Goal: Information Seeking & Learning: Learn about a topic

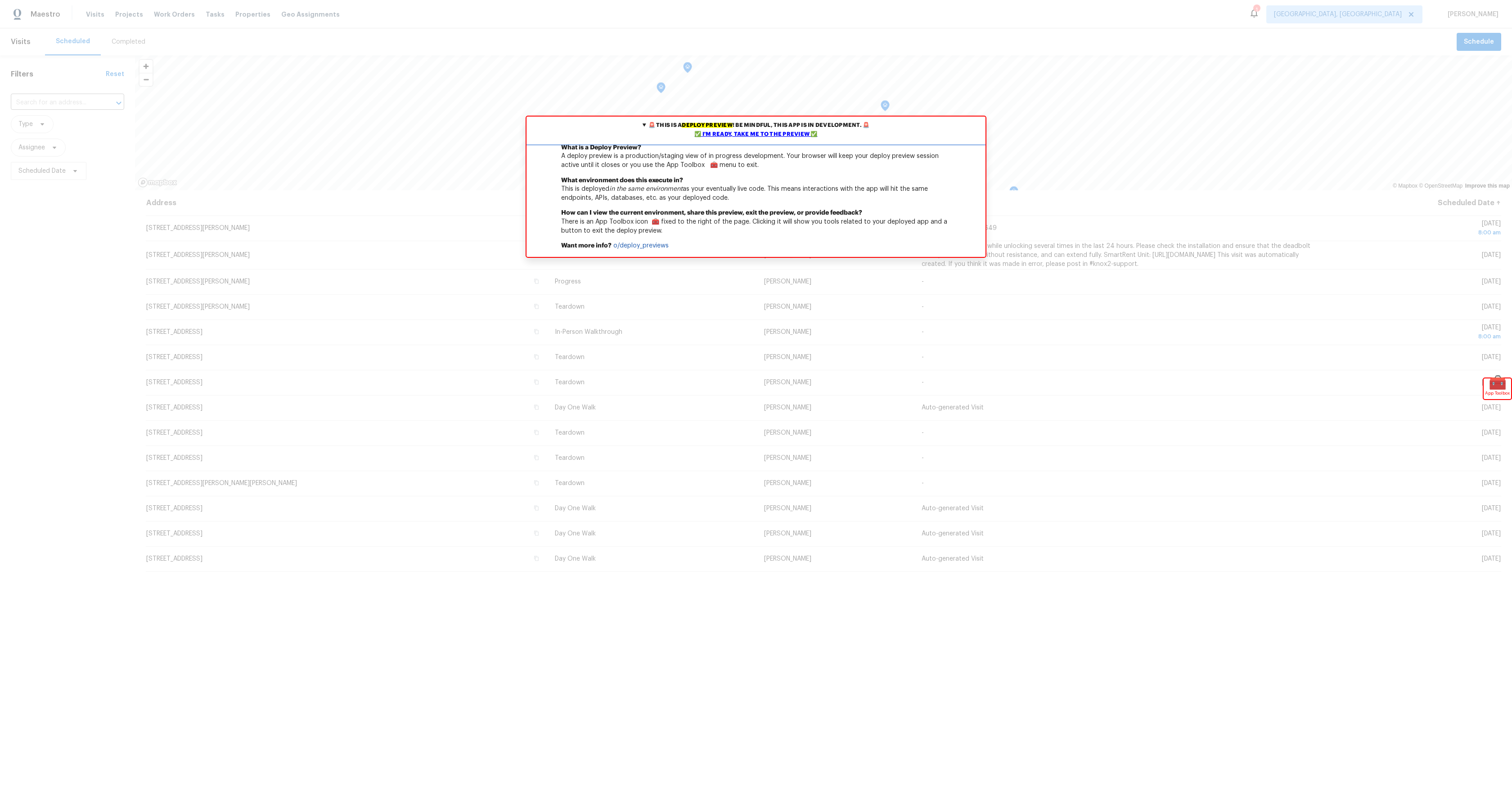
click at [738, 132] on div "✅ I'm ready, take me to the preview ✅" at bounding box center [756, 134] width 454 height 9
click at [784, 136] on div "✅ I'm ready, take me to the preview ✅" at bounding box center [756, 134] width 454 height 9
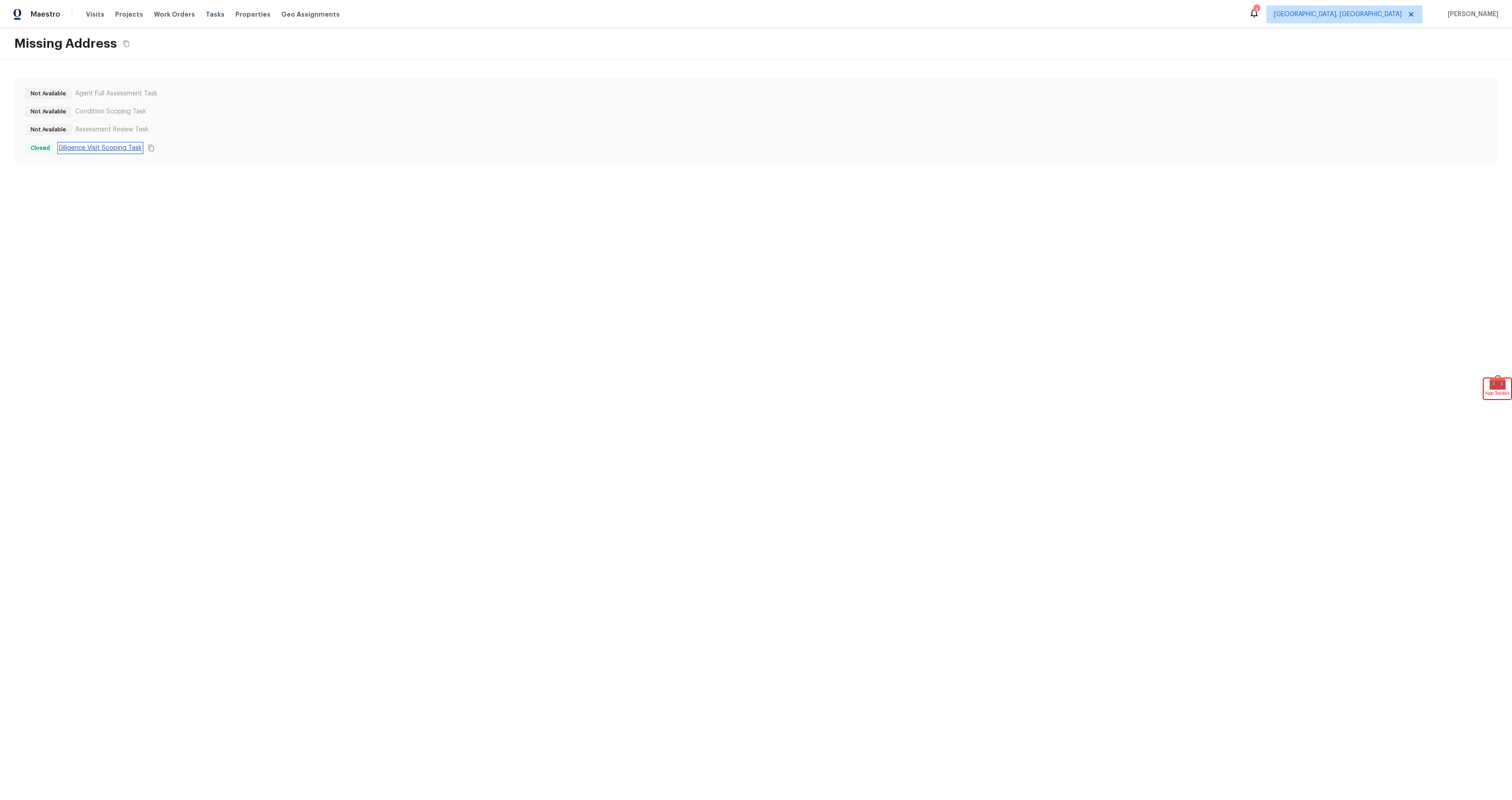
click at [117, 150] on link "Diligence Visit Scoping Task" at bounding box center [100, 148] width 83 height 9
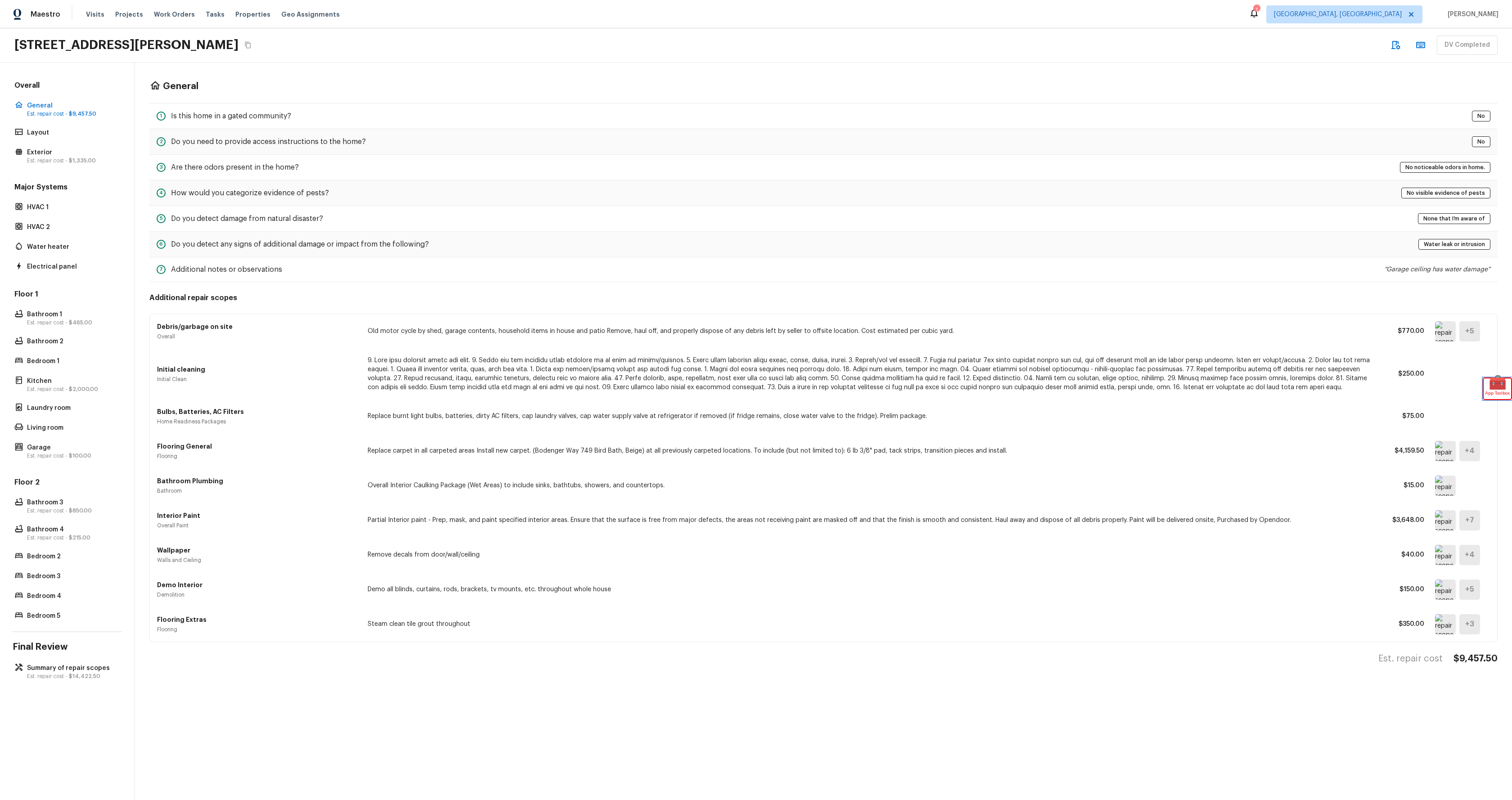
click at [1491, 390] on span "App Toolbox" at bounding box center [1497, 393] width 25 height 9
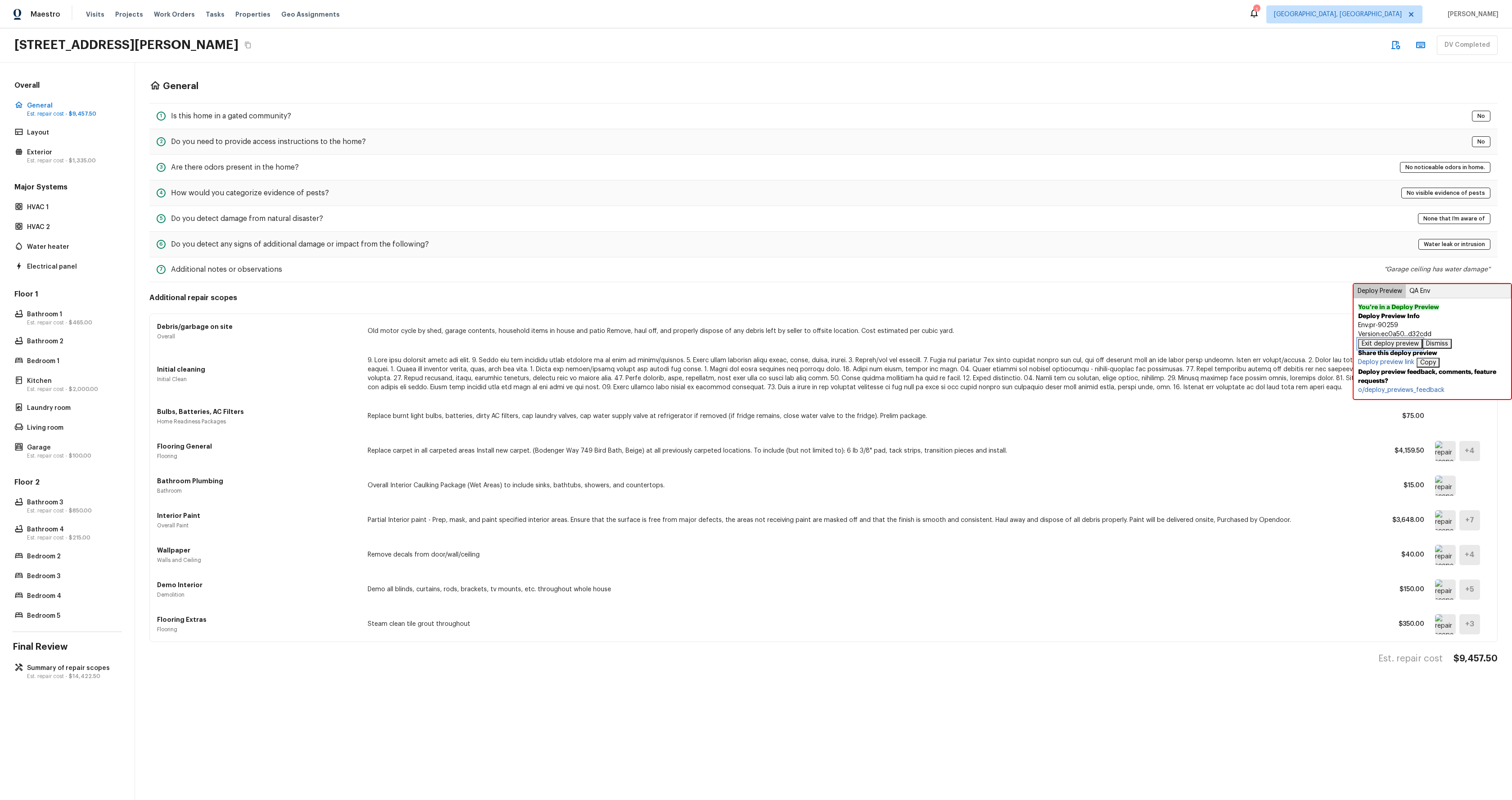
click at [1396, 344] on button "Exit deploy preview" at bounding box center [1391, 343] width 65 height 10
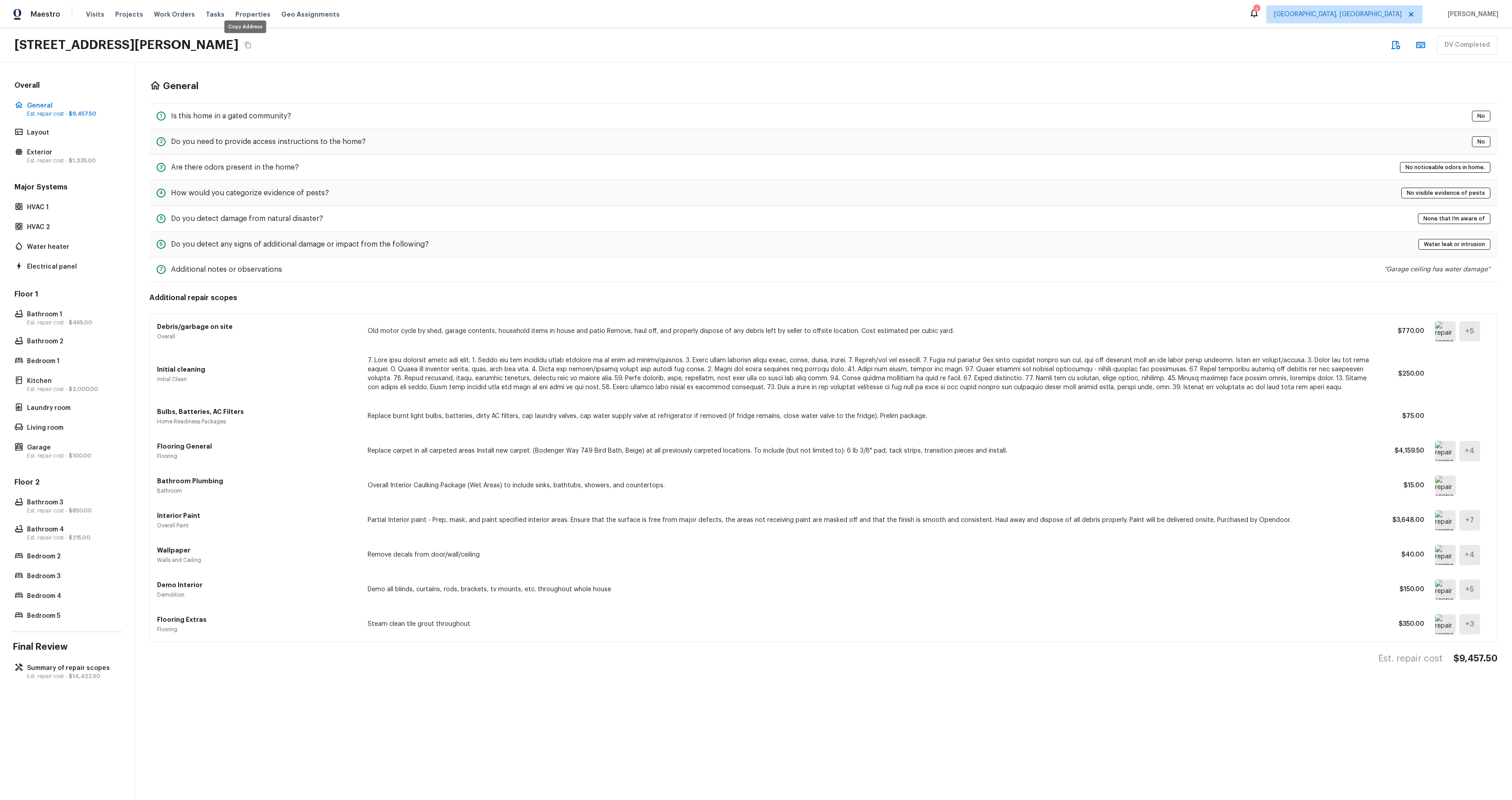
click at [245, 47] on icon "Copy Address" at bounding box center [248, 45] width 7 height 7
click at [77, 668] on p "Summary of repair scopes" at bounding box center [72, 668] width 90 height 9
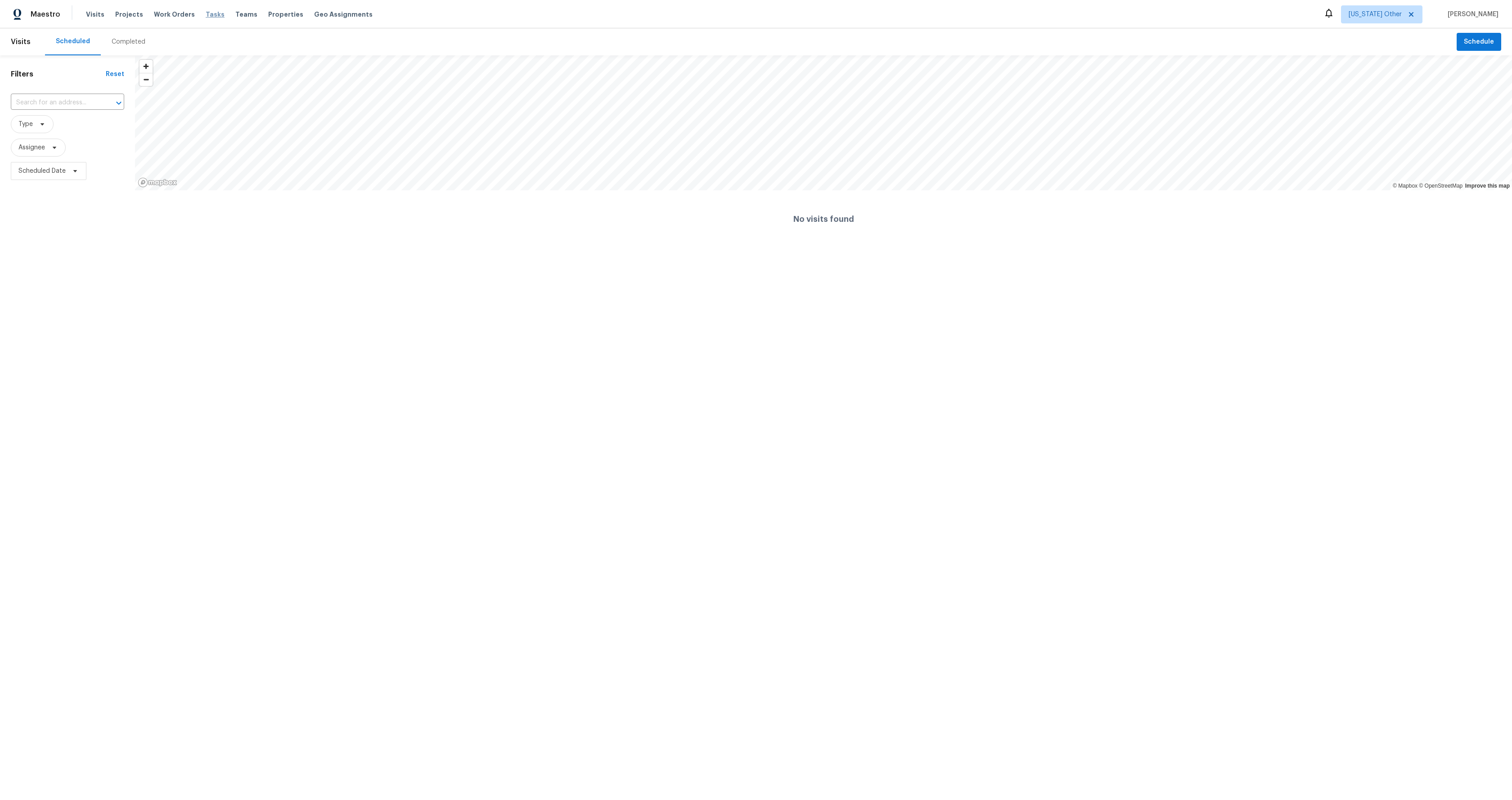
click at [205, 14] on span "Tasks" at bounding box center [215, 14] width 19 height 6
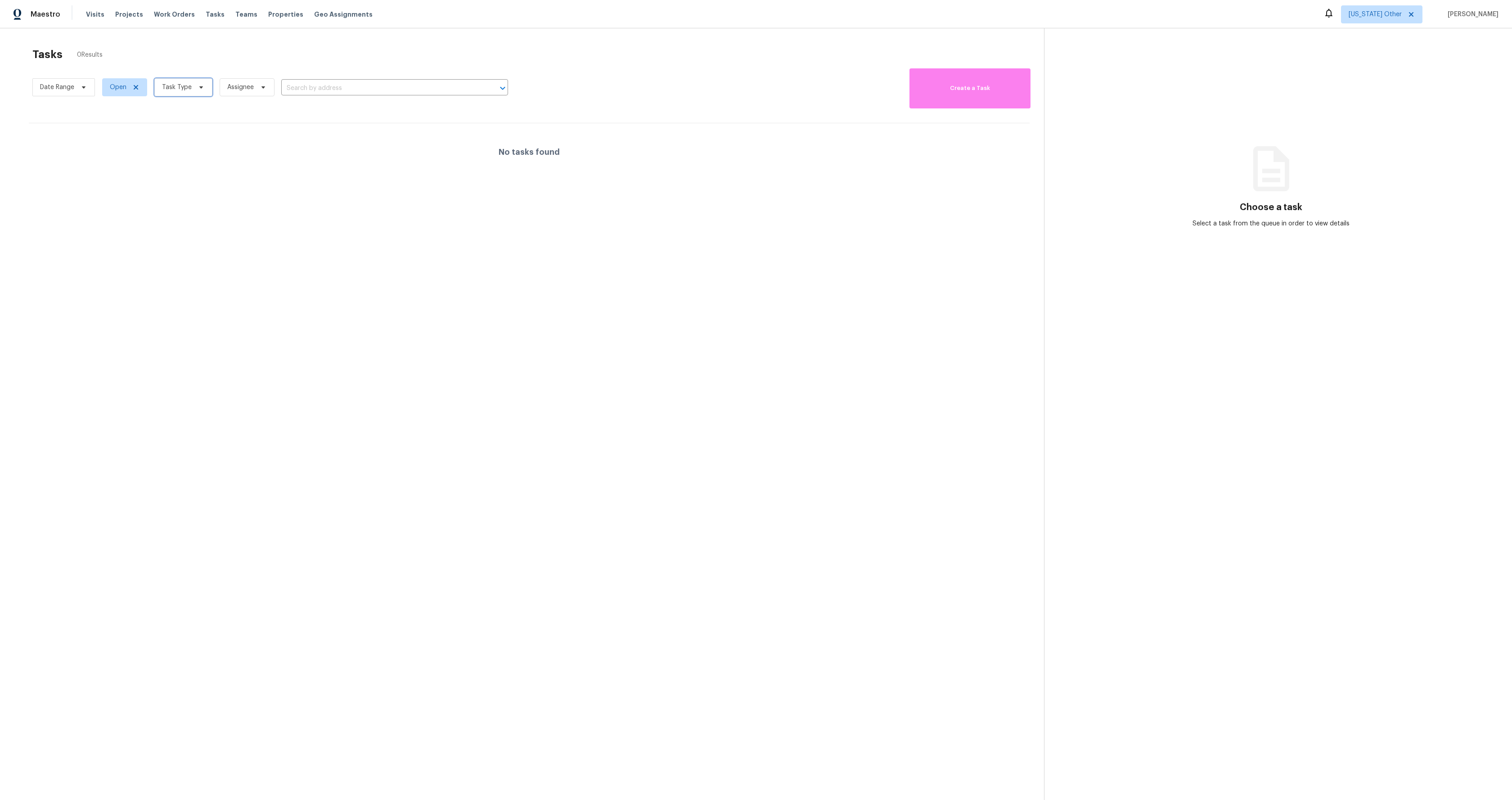
click at [195, 90] on span at bounding box center [200, 87] width 10 height 7
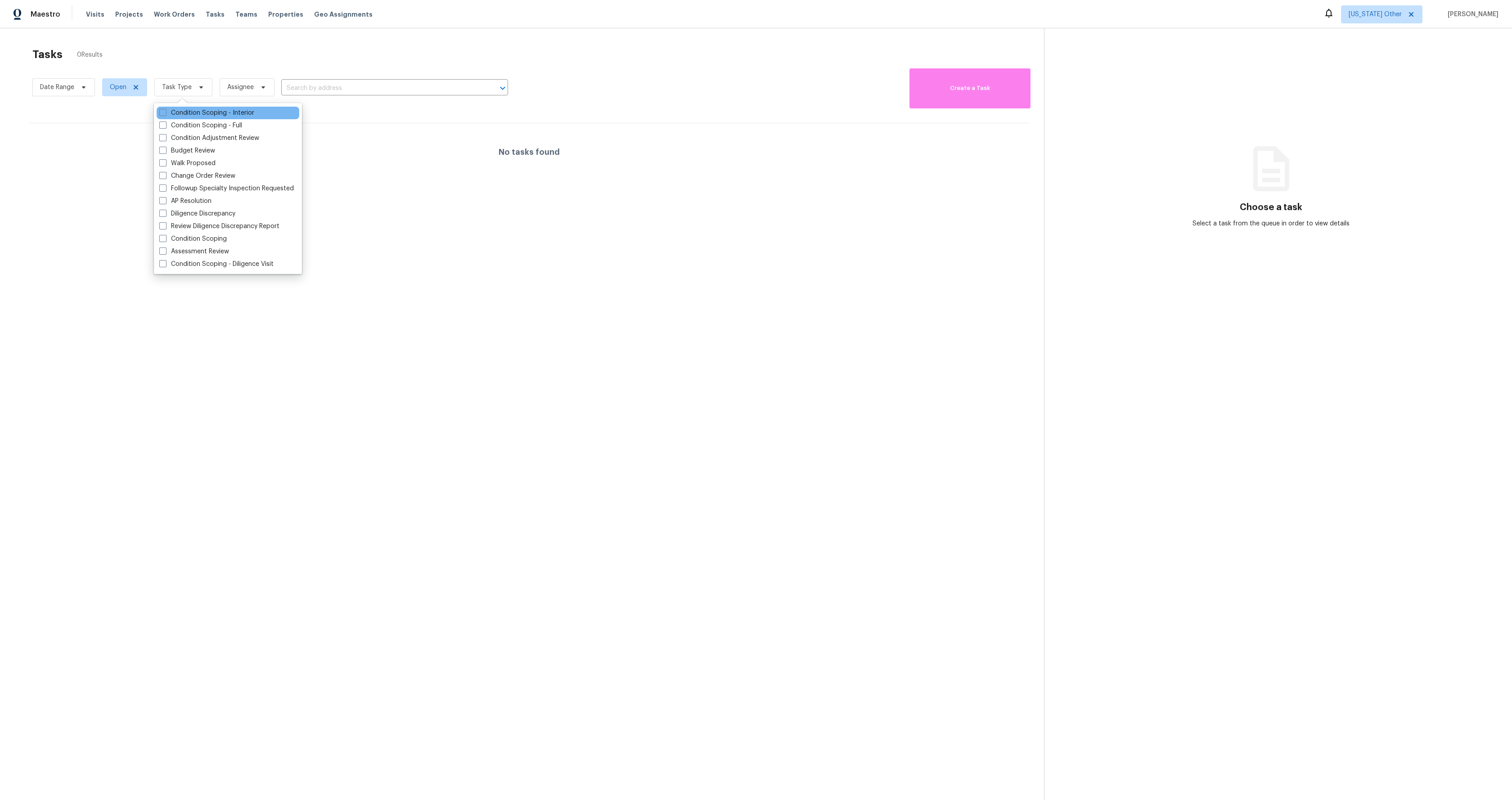
click at [207, 117] on div "Condition Scoping - Interior" at bounding box center [228, 113] width 143 height 12
drag, startPoint x: 164, startPoint y: 116, endPoint x: 163, endPoint y: 120, distance: 4.1
click at [164, 116] on span at bounding box center [163, 113] width 7 height 7
click at [164, 114] on input "Condition Scoping - Interior" at bounding box center [162, 112] width 6 height 6
checkbox input "true"
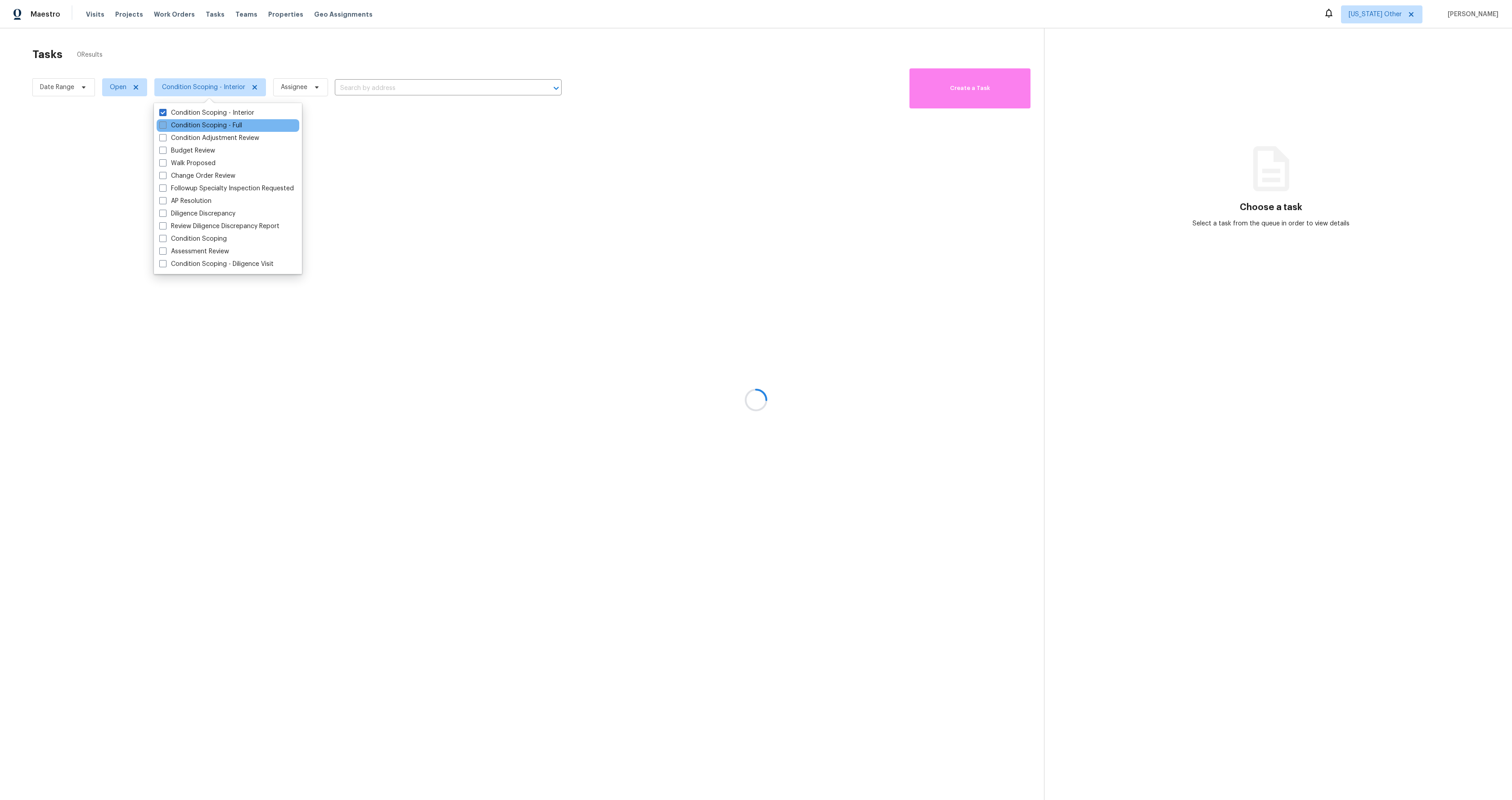
click at [164, 126] on span at bounding box center [163, 125] width 7 height 7
click at [164, 126] on input "Condition Scoping - Full" at bounding box center [162, 124] width 6 height 6
checkbox input "true"
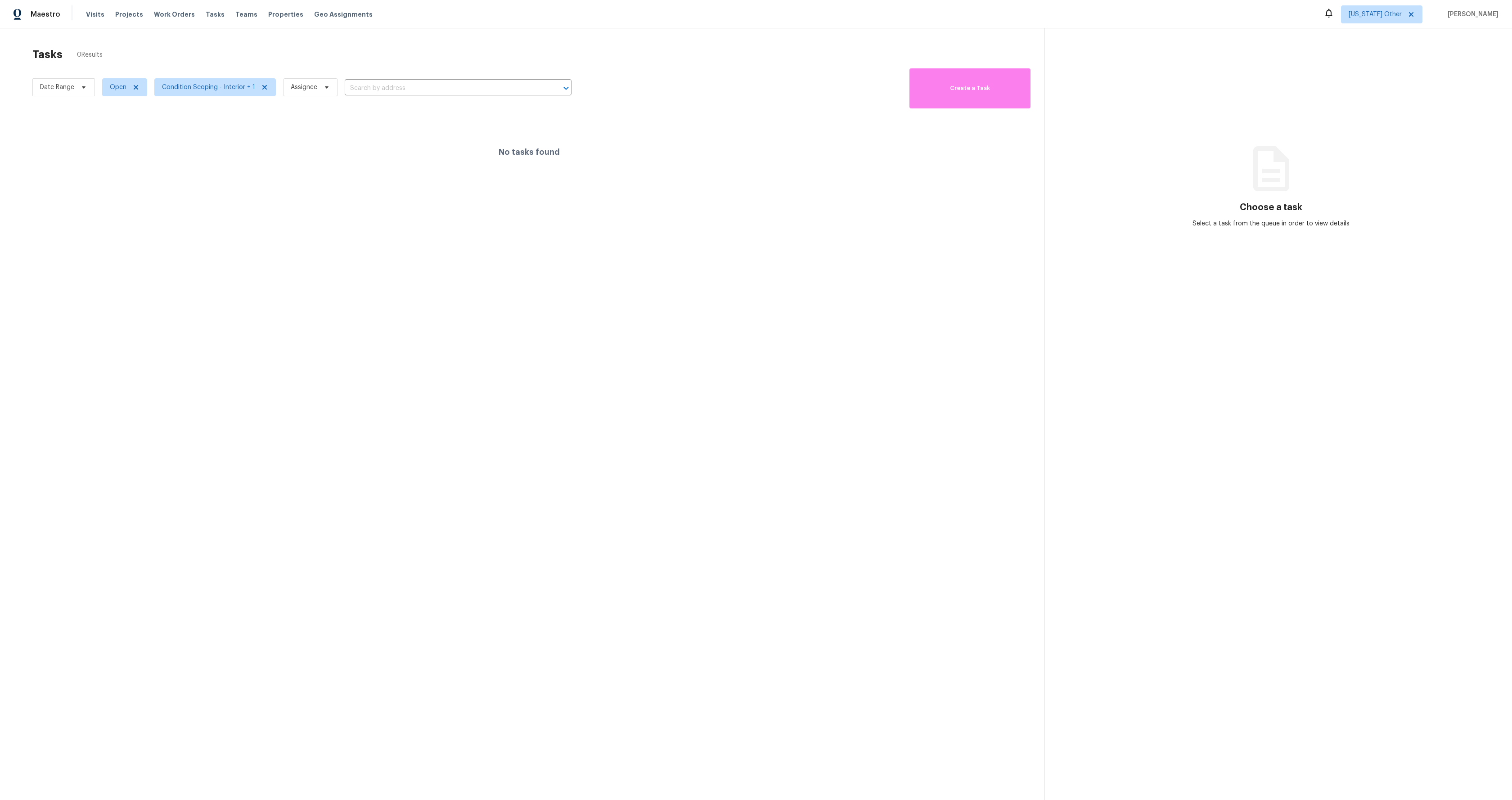
click at [612, 342] on section "Tasks 0 Results Date Range Open Condition Scoping - Interior + 1 Assignee ​ Cre…" at bounding box center [529, 436] width 1030 height 786
click at [135, 86] on icon at bounding box center [136, 87] width 7 height 7
click at [1399, 15] on span "Alabama Other" at bounding box center [1375, 14] width 53 height 9
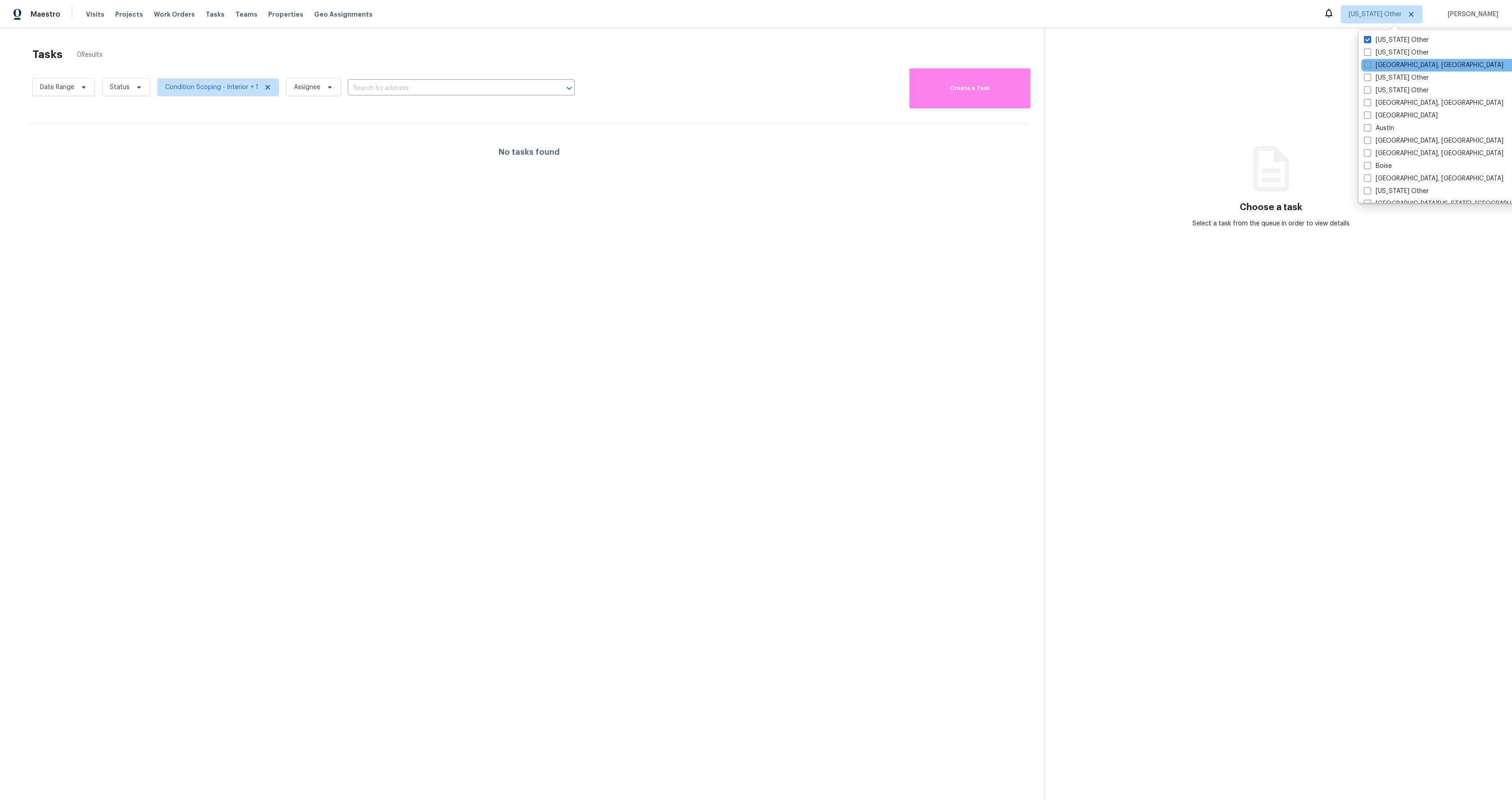
click at [1393, 65] on label "Albuquerque, NM" at bounding box center [1434, 65] width 140 height 9
click at [1370, 65] on input "Albuquerque, NM" at bounding box center [1367, 64] width 6 height 6
checkbox input "true"
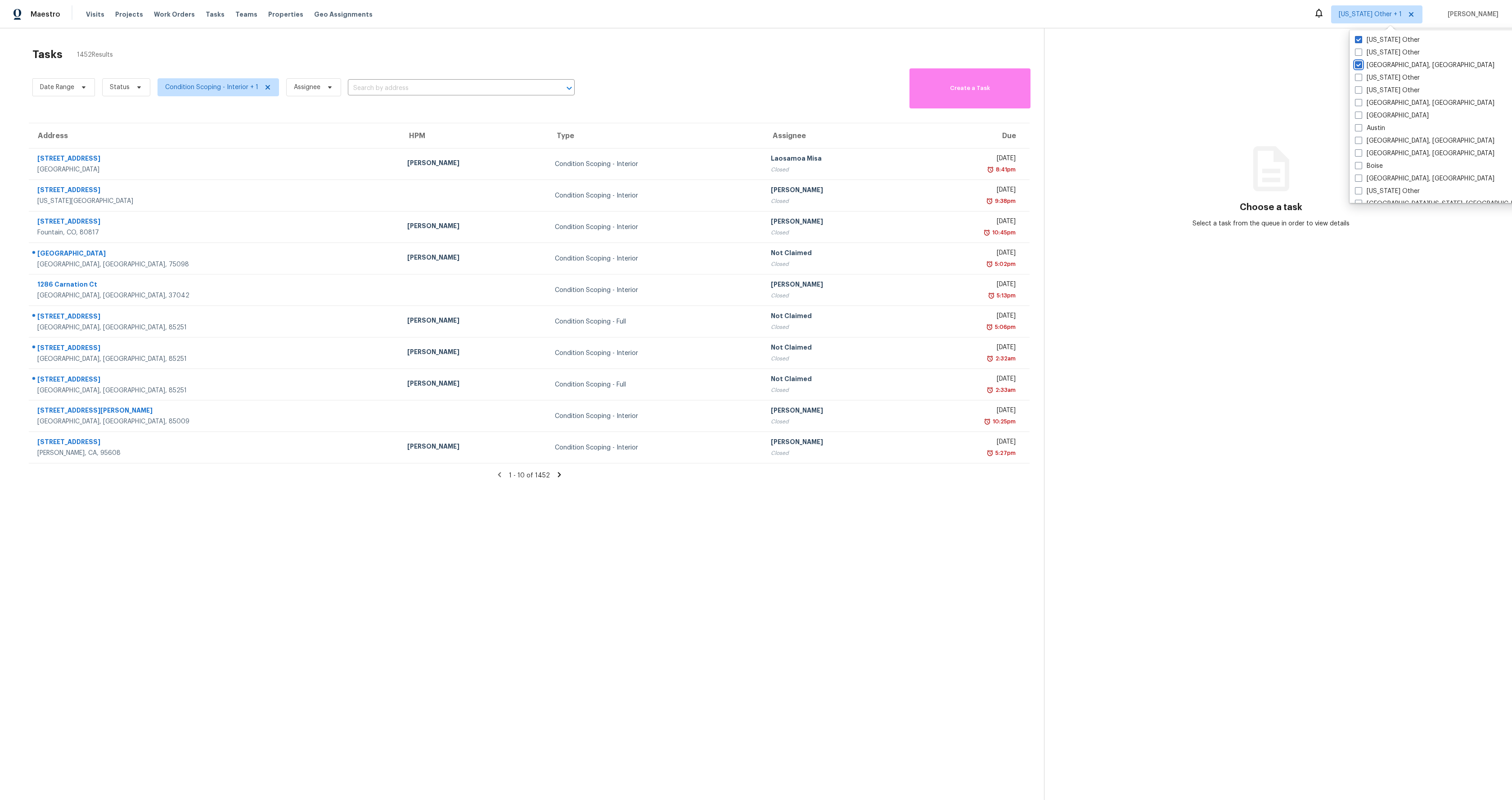
scroll to position [1, 0]
click at [87, 157] on div "9067 Regent Pkwy" at bounding box center [215, 158] width 356 height 11
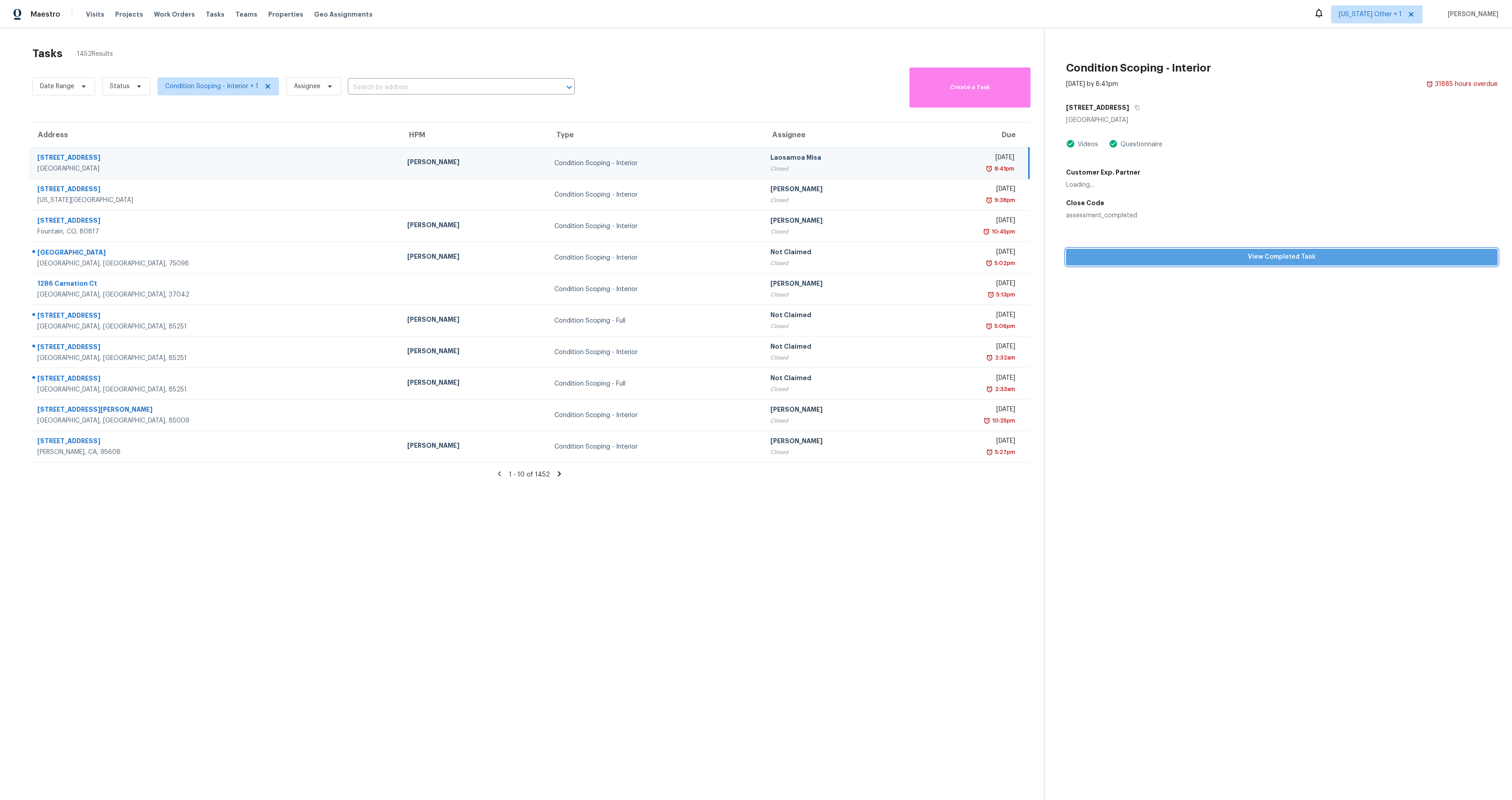
click at [1295, 259] on span "View Completed Task" at bounding box center [1282, 257] width 417 height 11
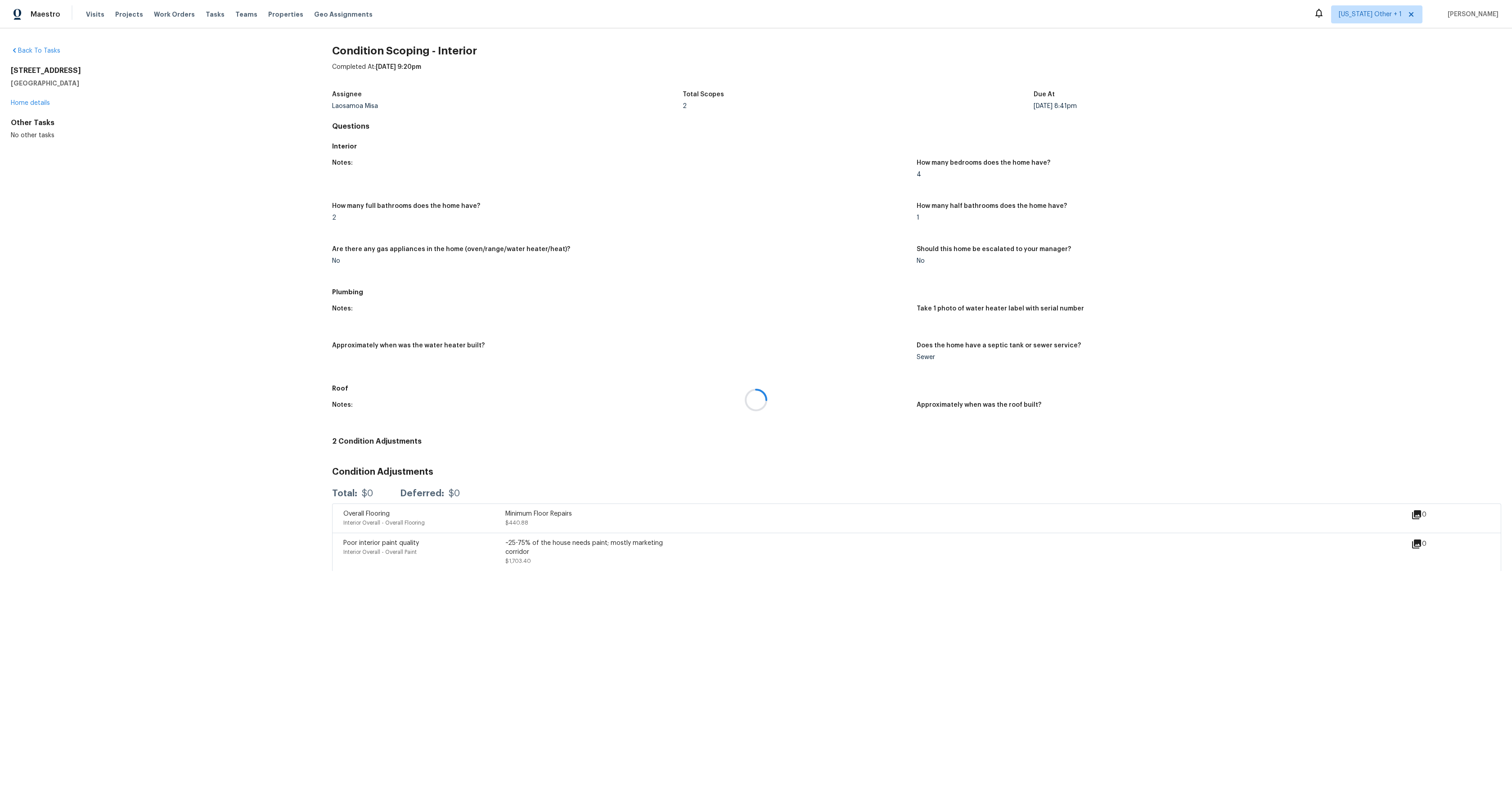
click at [87, 78] on div at bounding box center [756, 400] width 1512 height 800
drag, startPoint x: 100, startPoint y: 85, endPoint x: 0, endPoint y: 69, distance: 101.3
copy div "9067 Regent Pkwy Brooklyn Park, MN 55443"
click at [34, 50] on link "Back To Tasks" at bounding box center [35, 50] width 49 height 6
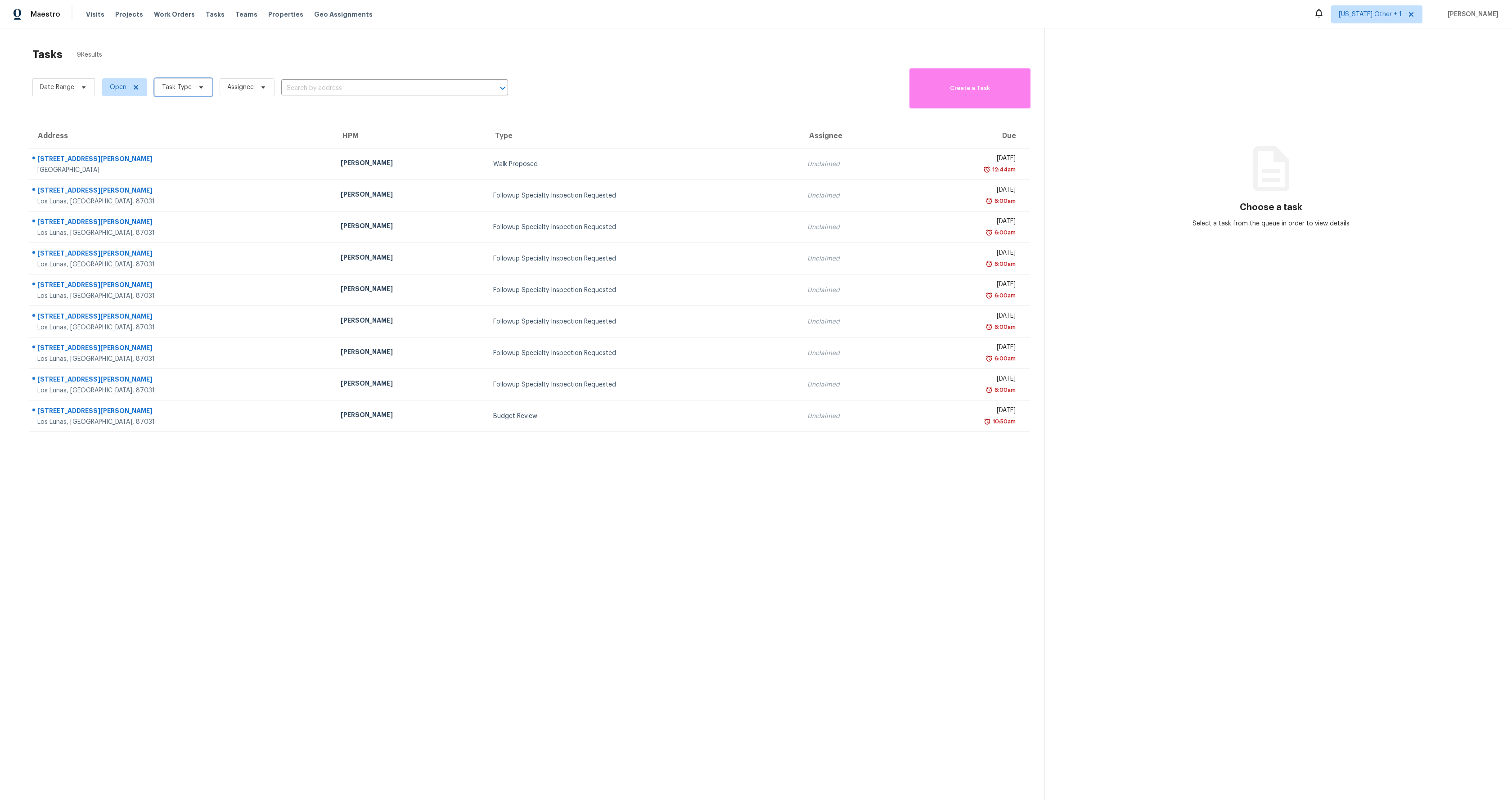
click at [180, 93] on span "Task Type" at bounding box center [183, 87] width 58 height 18
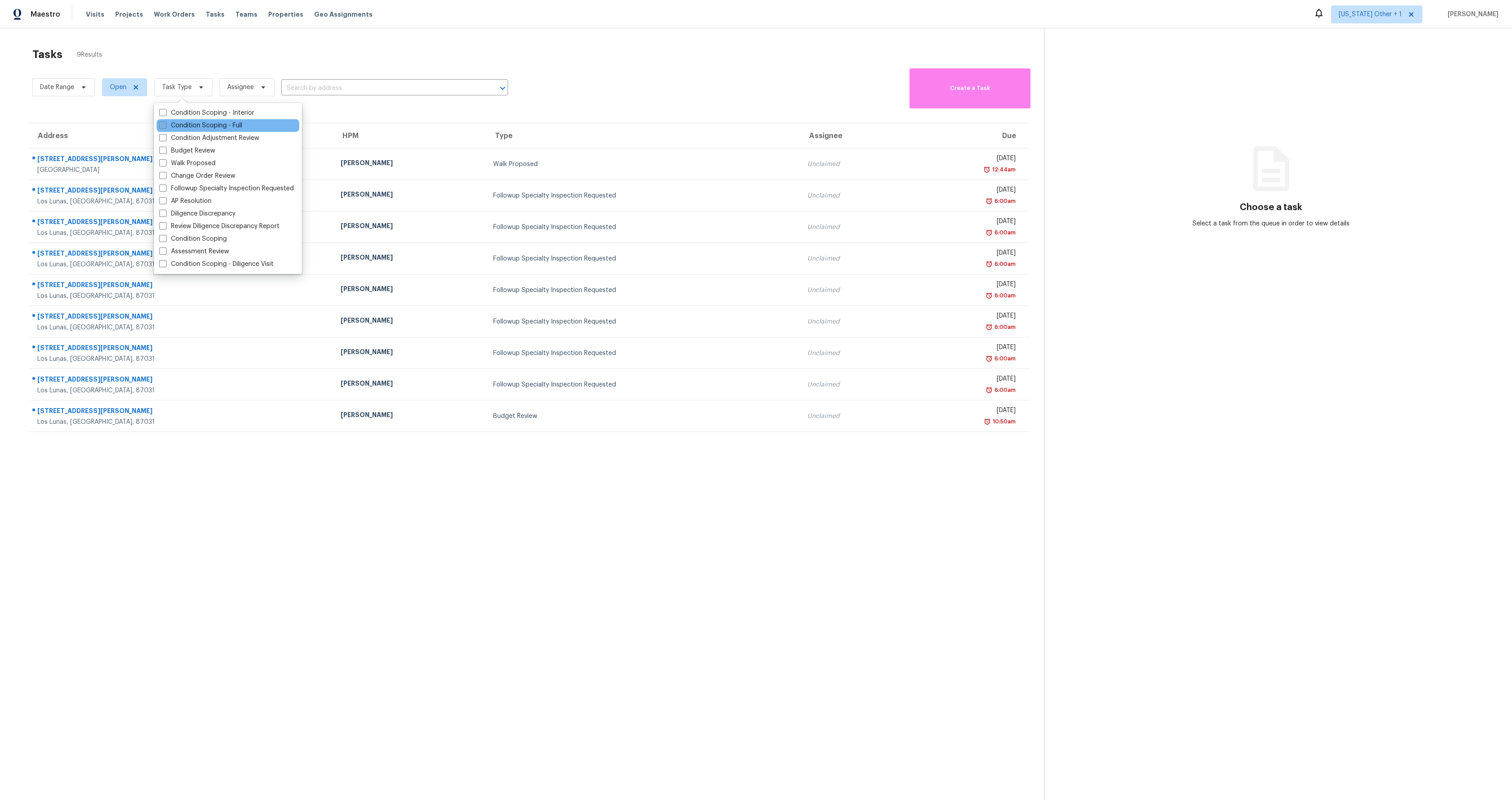
click at [225, 127] on label "Condition Scoping - Full" at bounding box center [200, 125] width 83 height 9
click at [165, 127] on input "Condition Scoping - Full" at bounding box center [162, 124] width 6 height 6
checkbox input "true"
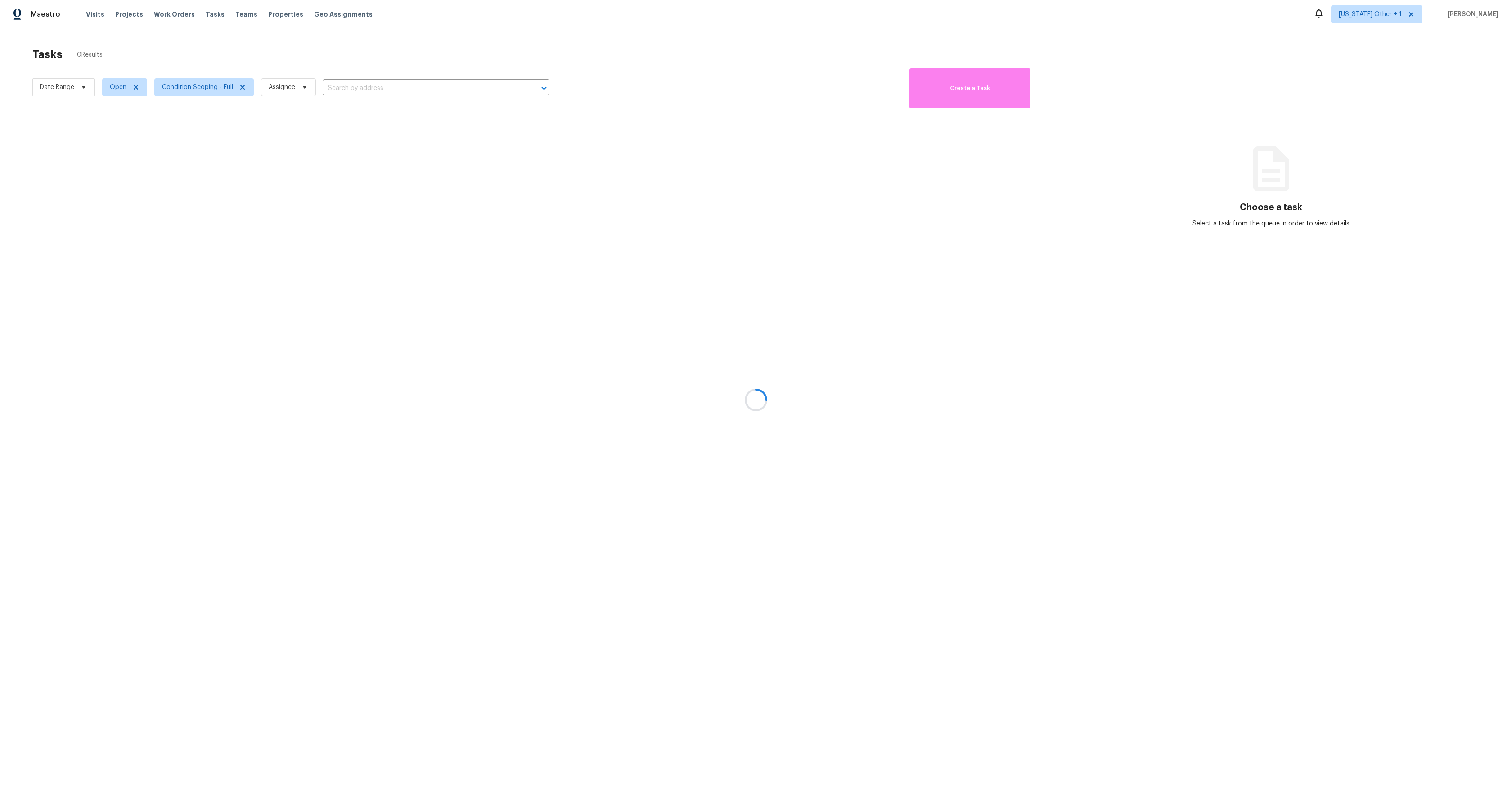
click at [136, 88] on div at bounding box center [756, 400] width 1512 height 800
click at [134, 87] on icon at bounding box center [136, 87] width 7 height 7
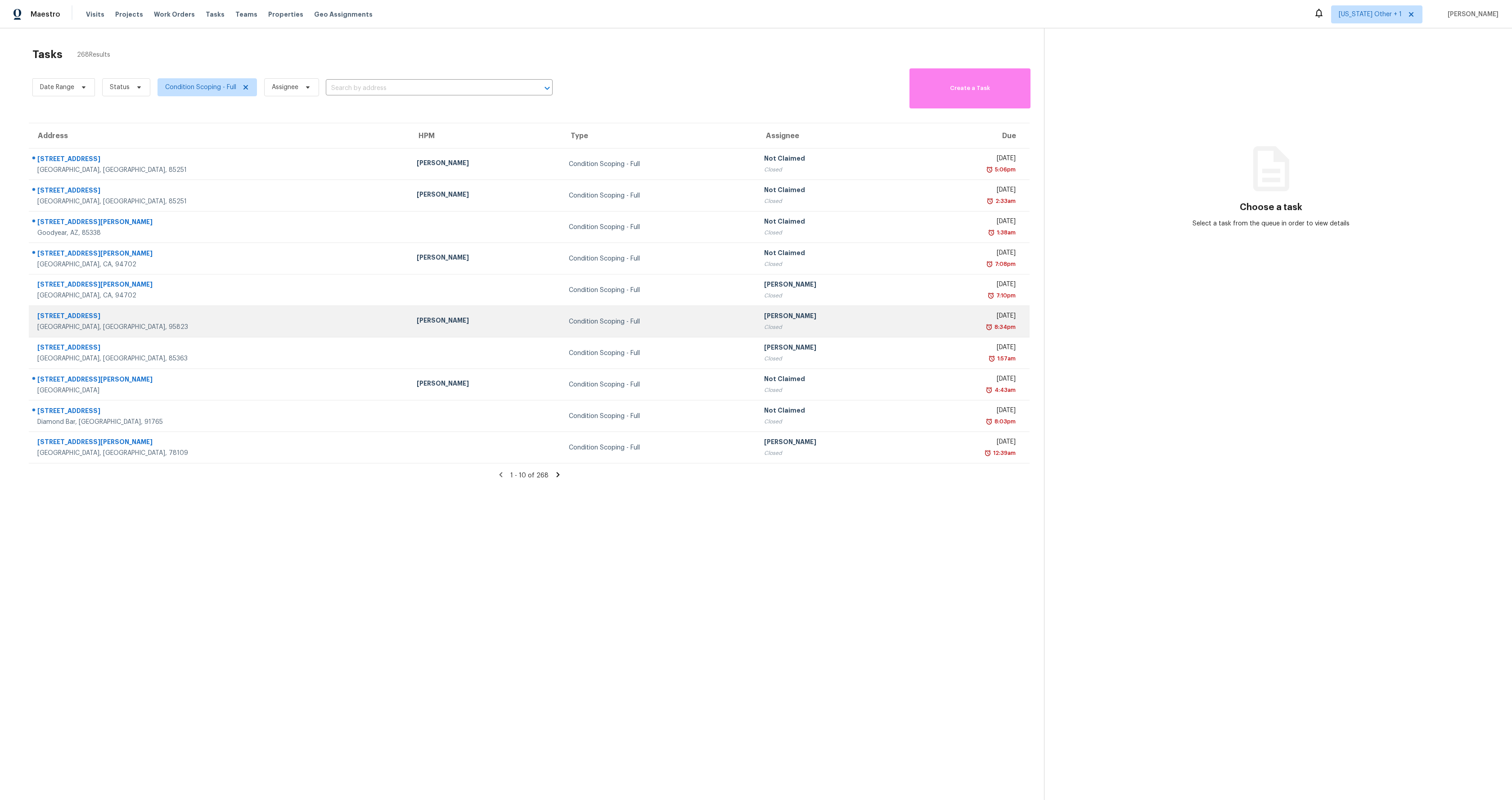
click at [621, 329] on td "Condition Scoping - Full" at bounding box center [659, 322] width 195 height 32
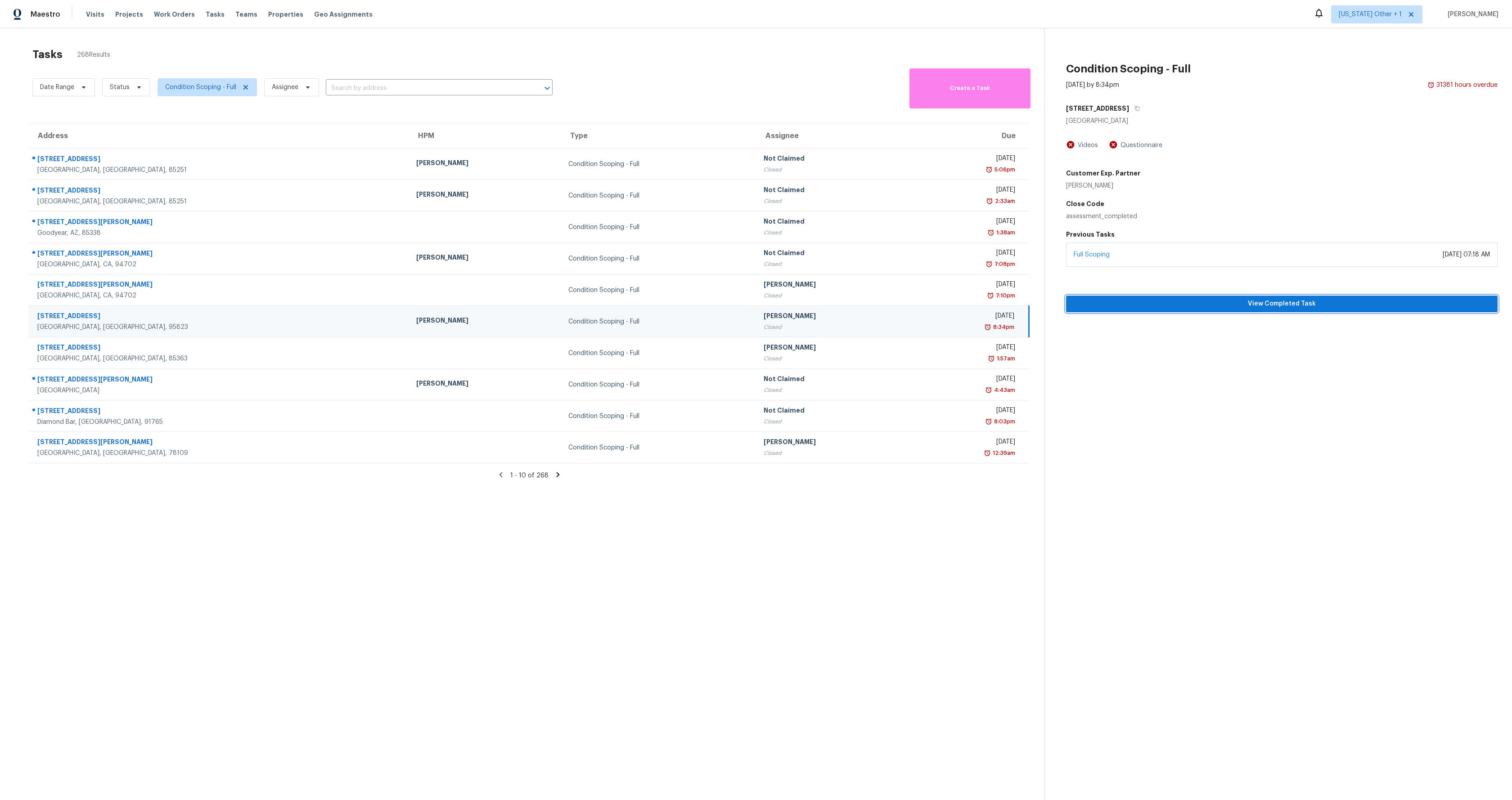
click at [1362, 300] on span "View Completed Task" at bounding box center [1282, 303] width 417 height 11
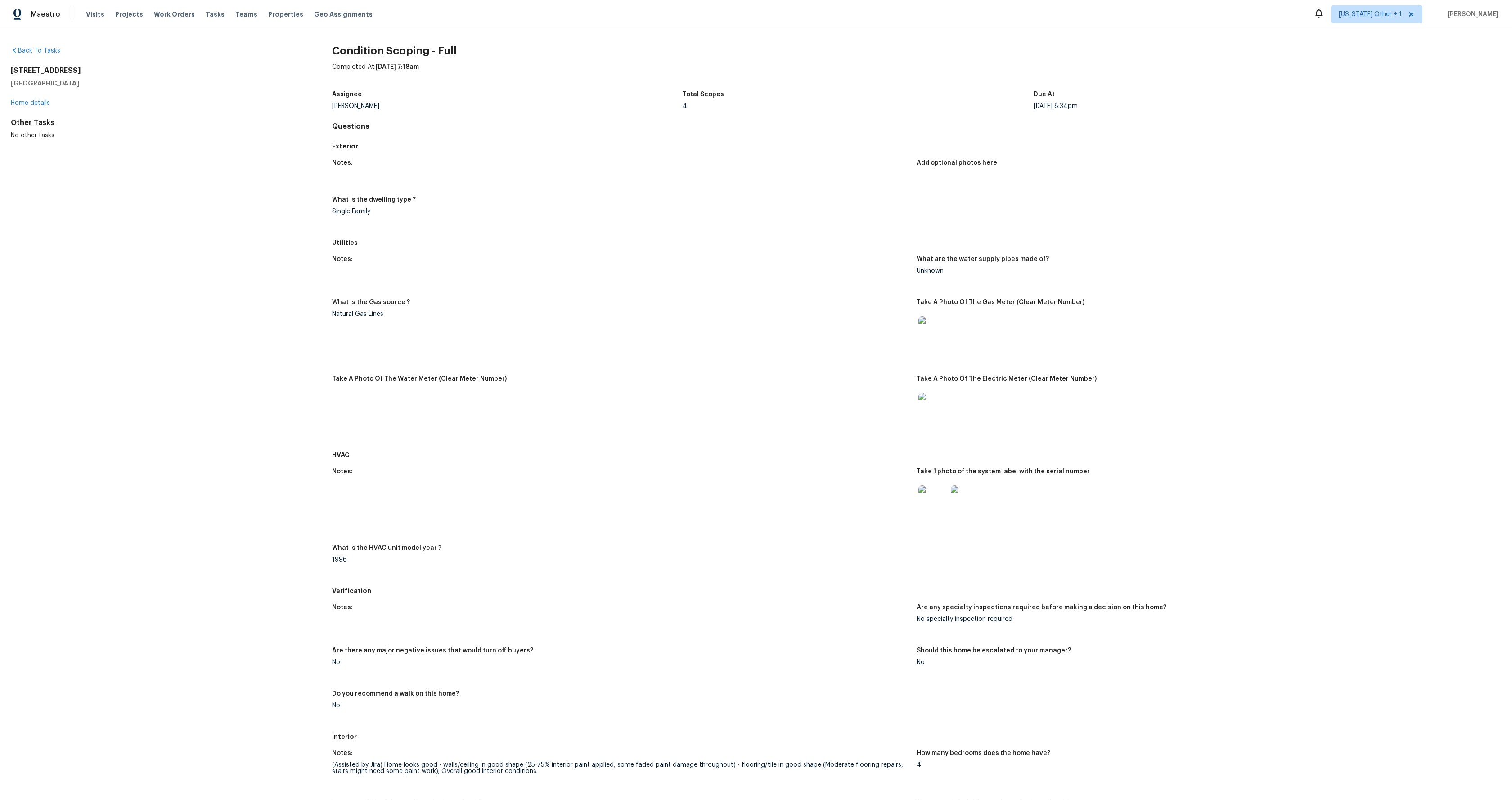
drag, startPoint x: 30, startPoint y: 72, endPoint x: 0, endPoint y: 69, distance: 30.1
click at [0, 69] on div "Back To Tasks 5420 Muskingham Way Sacramento, CA 95823 Home details Other Tasks…" at bounding box center [756, 414] width 1512 height 772
copy div "5420 Muskingham Way Sacramento, CA 95823"
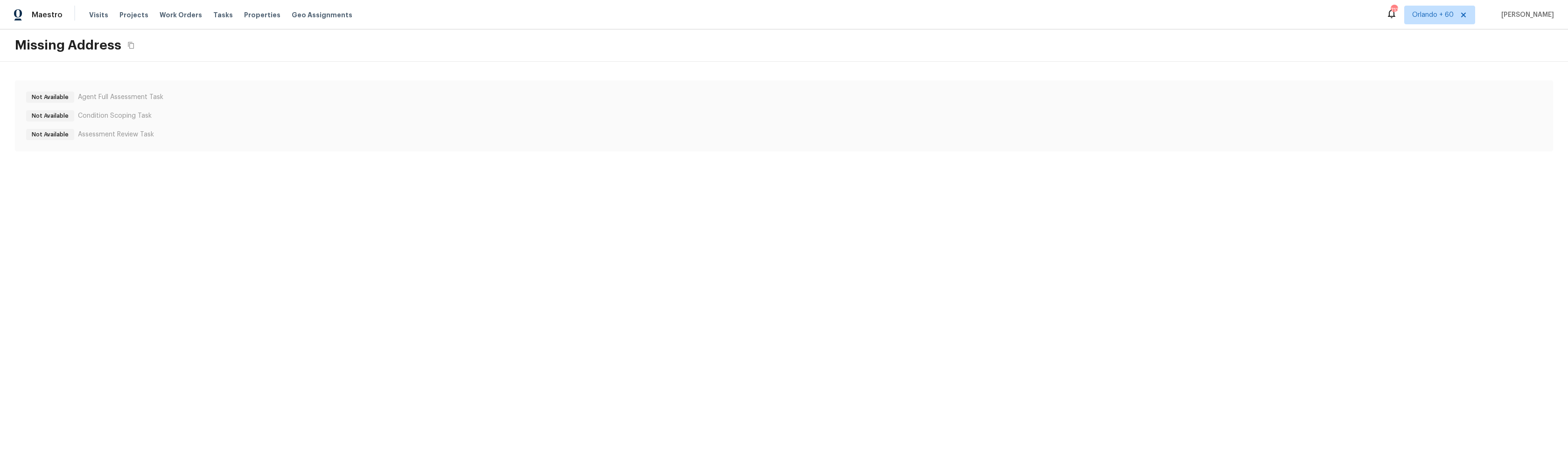
click at [301, 170] on html "Maestro Visits Projects Work Orders Tasks Properties Geo Assignments 713 Orland…" at bounding box center [784, 85] width 1568 height 170
drag, startPoint x: 136, startPoint y: 51, endPoint x: 126, endPoint y: 45, distance: 11.7
click at [136, 51] on div "Missing Address" at bounding box center [784, 45] width 1568 height 32
click at [132, 45] on div "Missing Address" at bounding box center [76, 46] width 122 height 17
click at [127, 45] on div "Missing Address" at bounding box center [76, 46] width 122 height 17
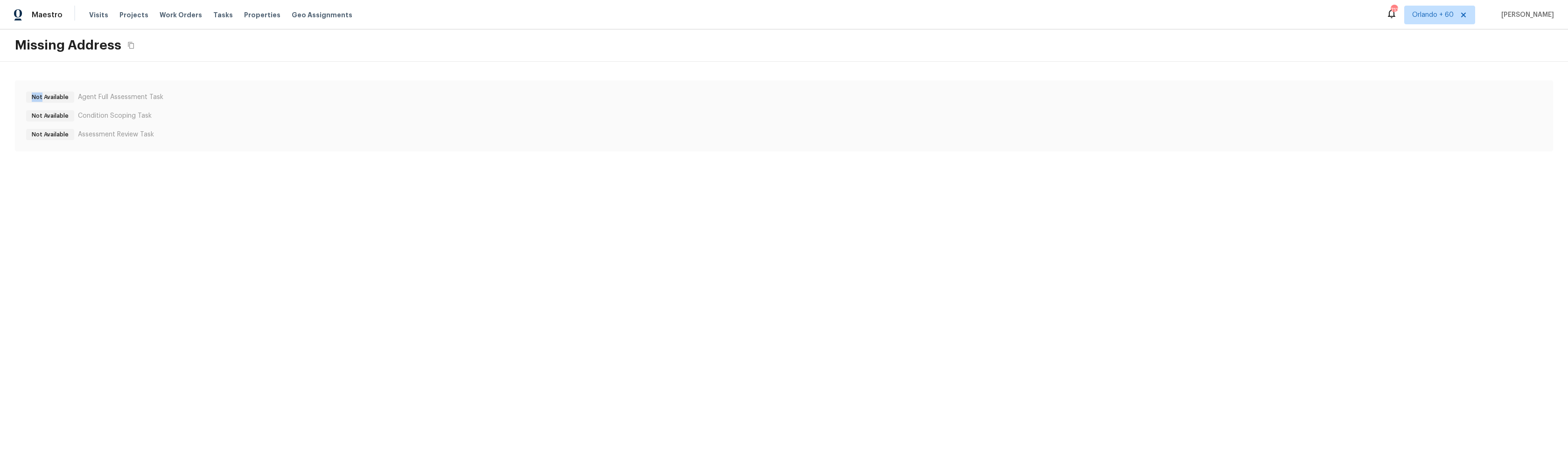
click at [127, 45] on div "Missing Address" at bounding box center [76, 46] width 122 height 17
click at [261, 170] on html "Maestro Visits Projects Work Orders Tasks Properties Geo Assignments 713 [GEOGR…" at bounding box center [784, 85] width 1568 height 170
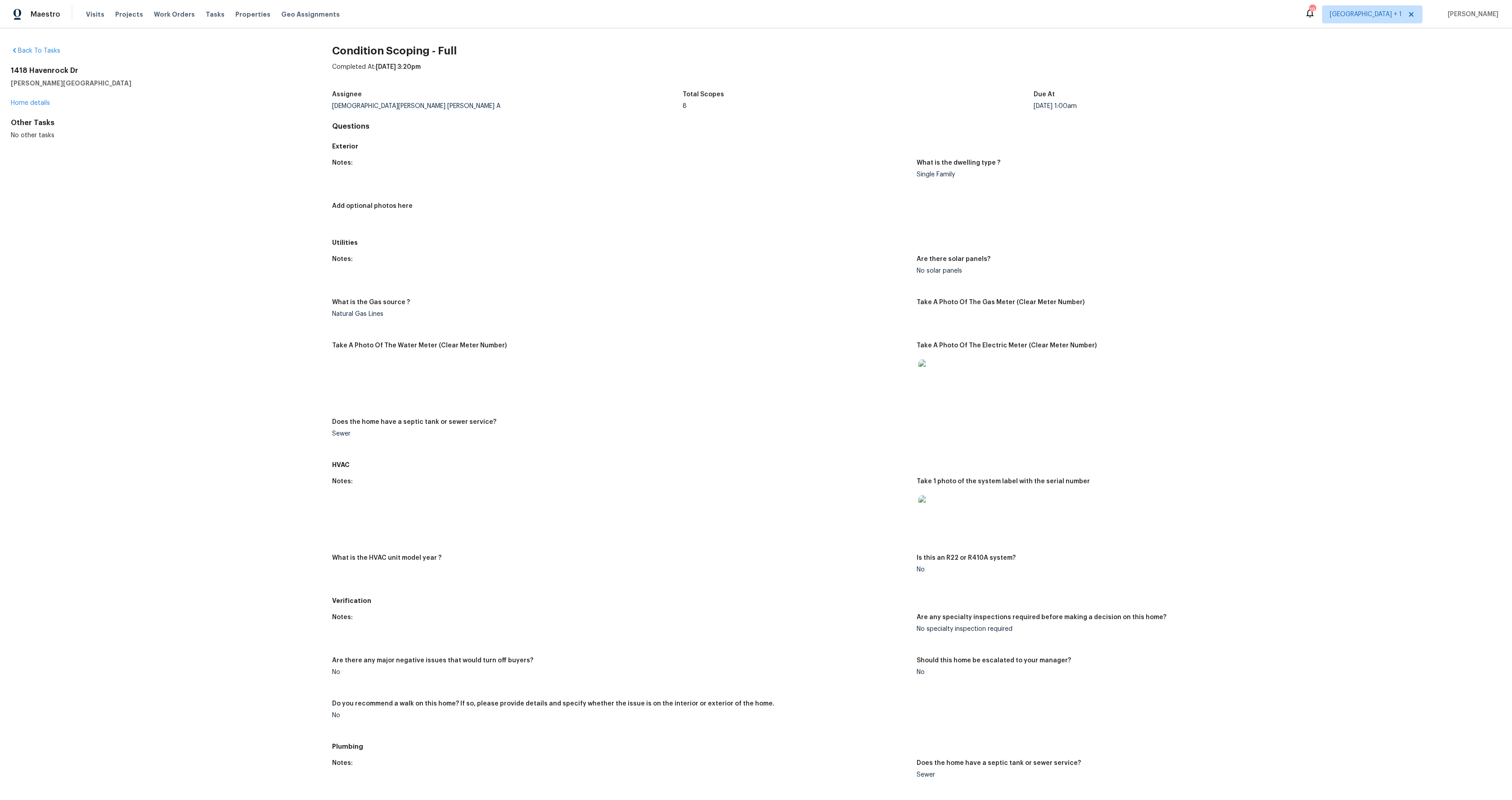
scroll to position [788, 0]
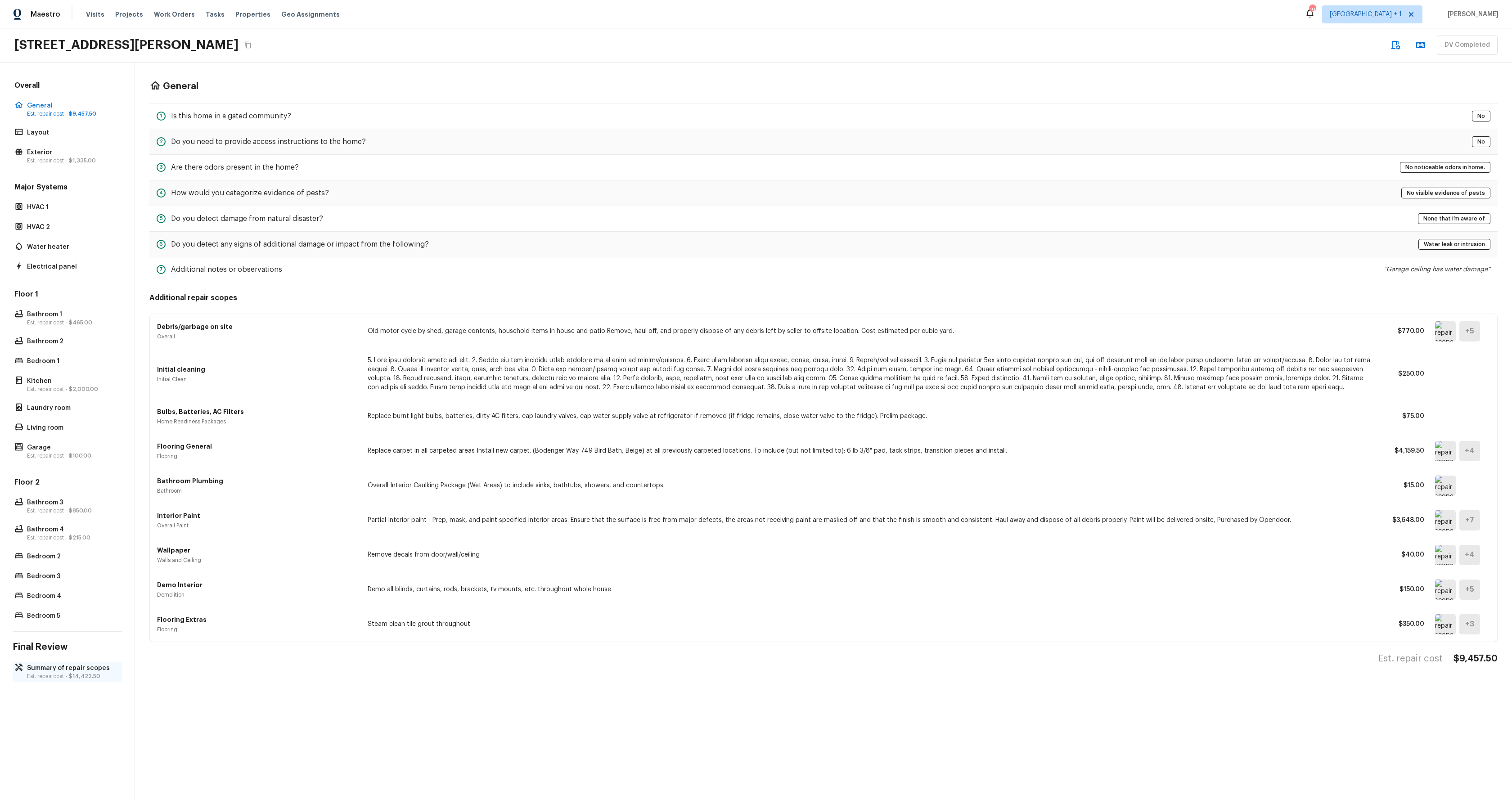
click at [52, 666] on p "Summary of repair scopes" at bounding box center [72, 668] width 90 height 9
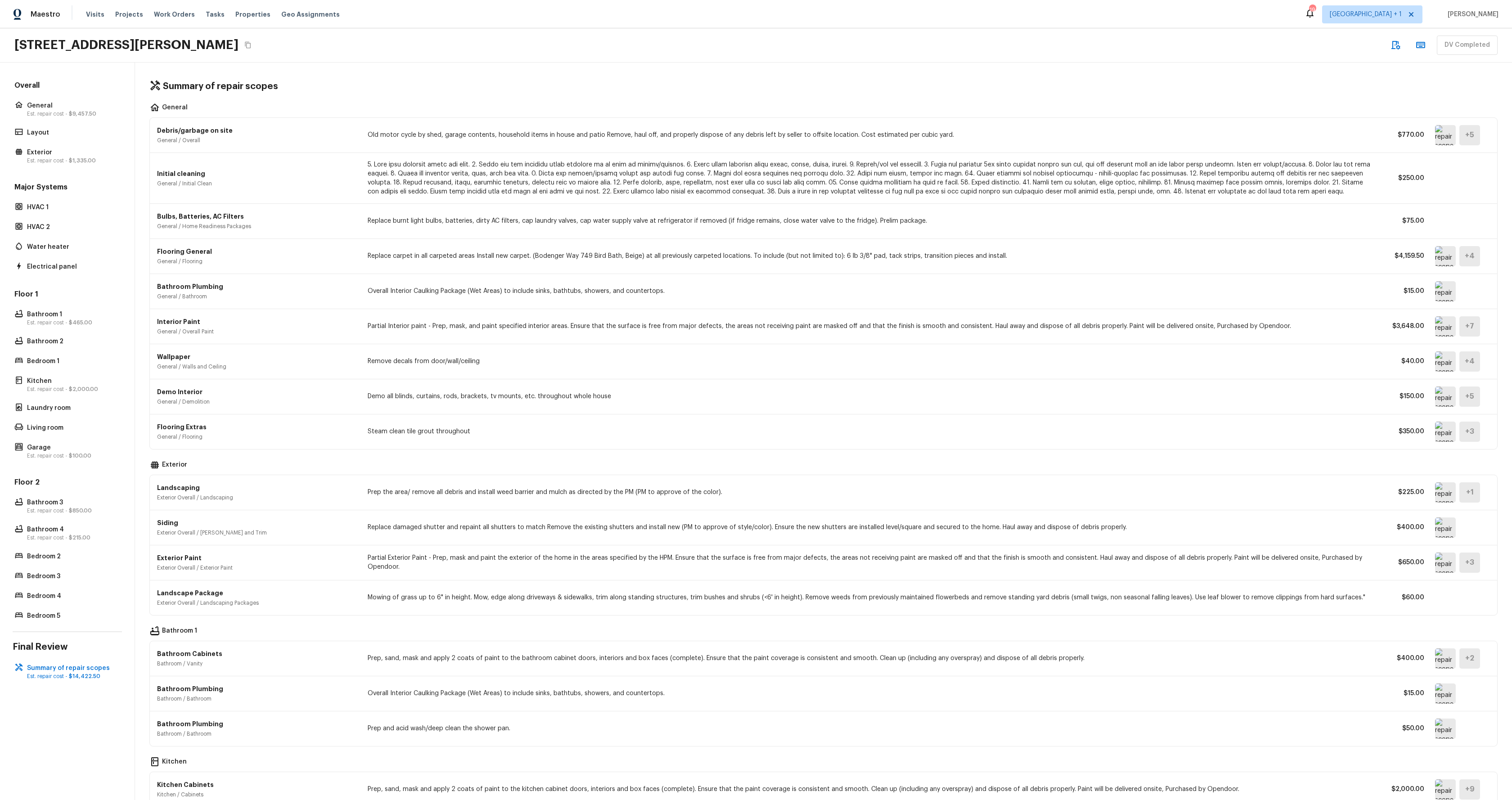
scroll to position [335, 0]
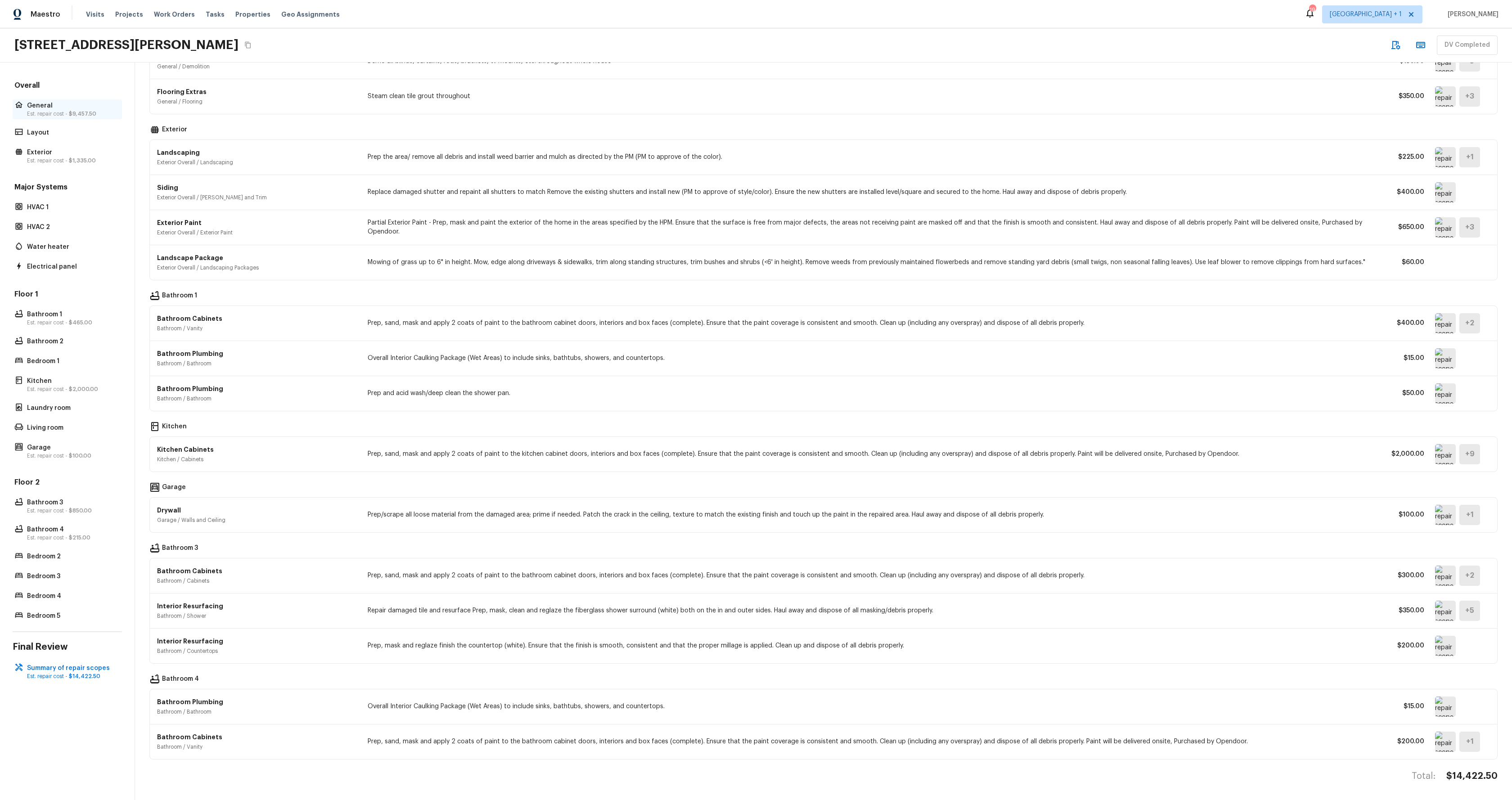
click at [49, 110] on p "Est. repair cost - $9,457.50" at bounding box center [72, 114] width 90 height 7
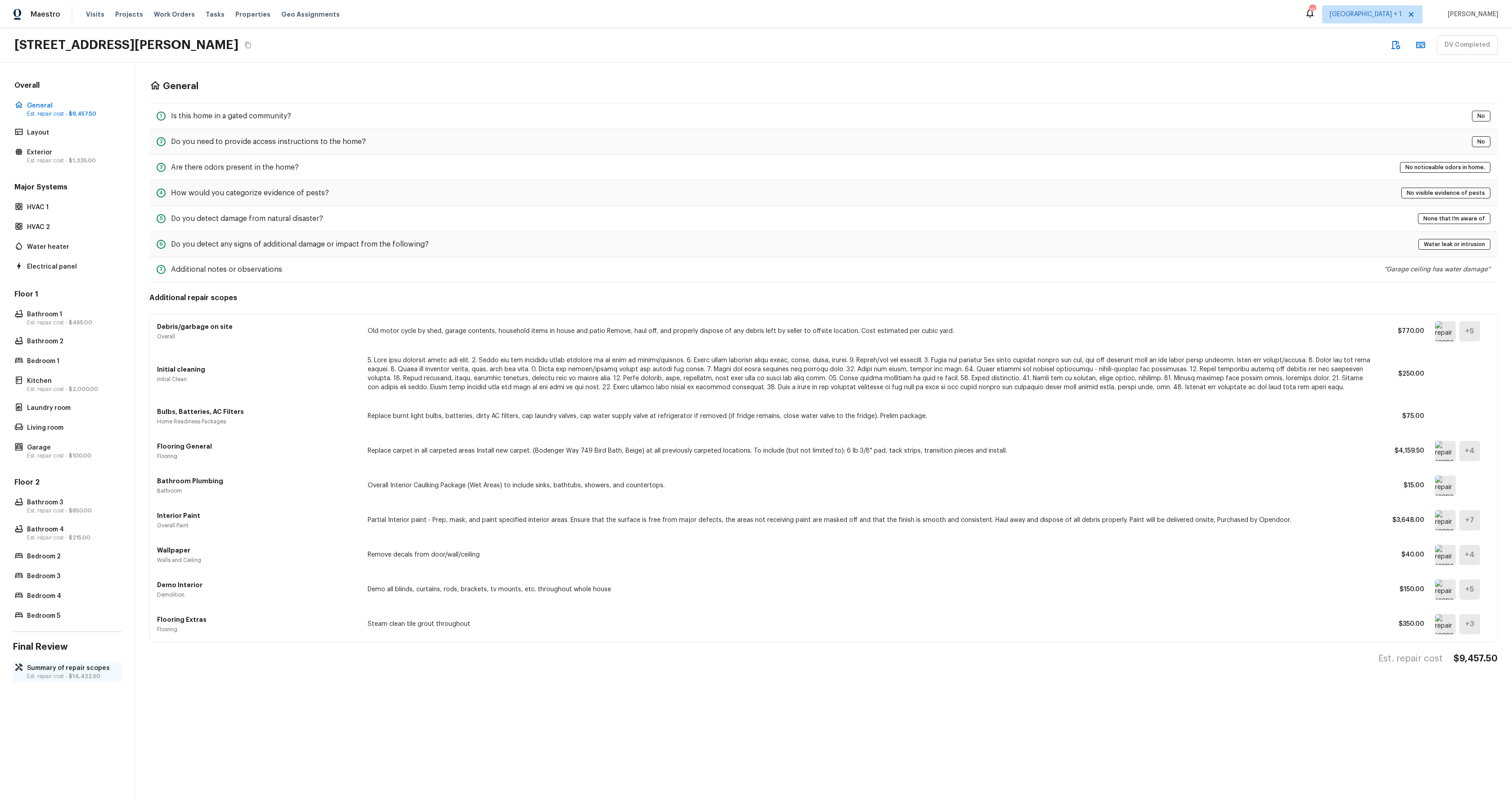
click at [94, 674] on span "$14,422.50" at bounding box center [85, 676] width 32 height 5
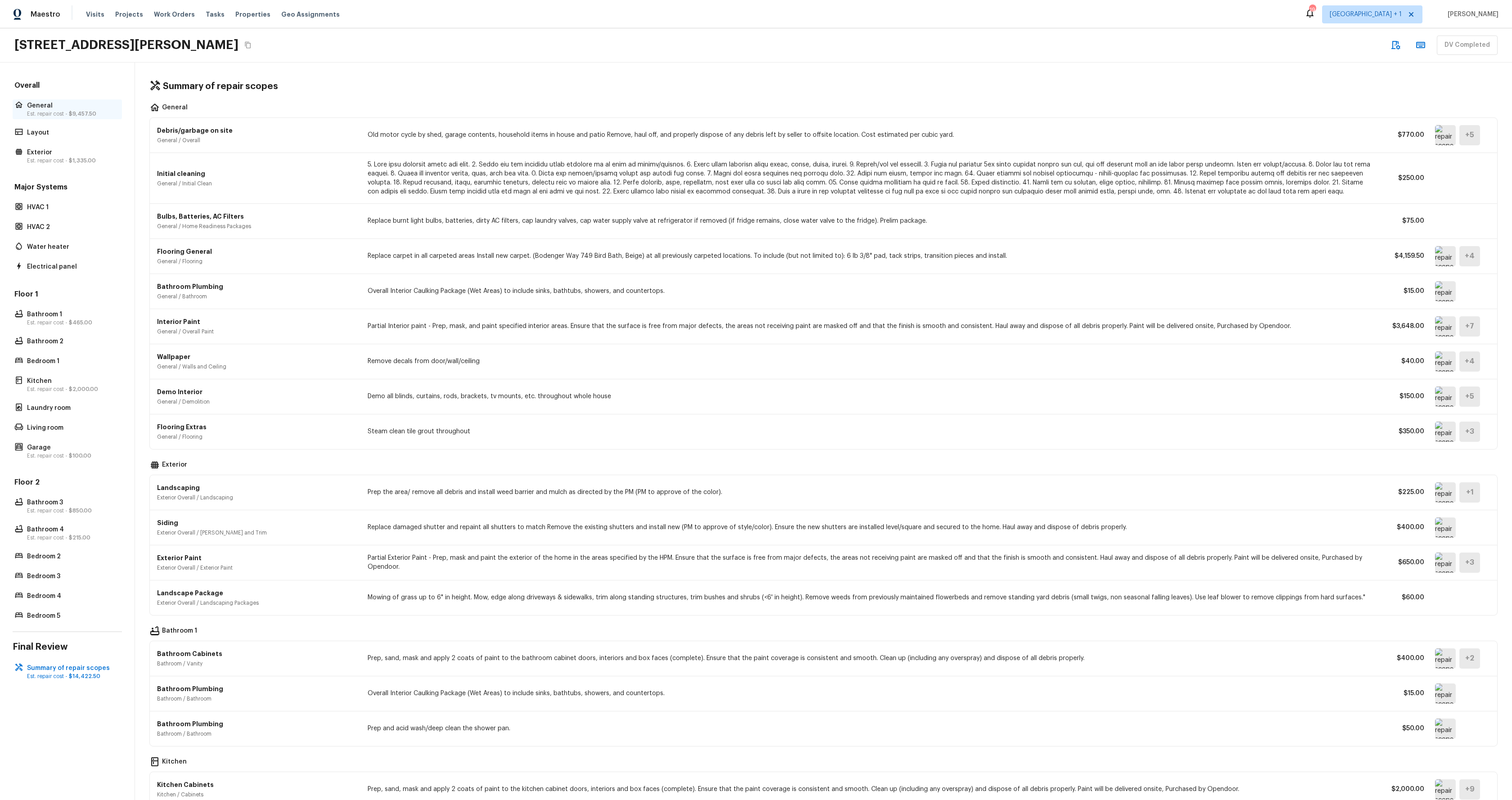
drag, startPoint x: 77, startPoint y: 114, endPoint x: 70, endPoint y: 110, distance: 8.1
click at [76, 113] on span "$9,457.50" at bounding box center [82, 113] width 28 height 5
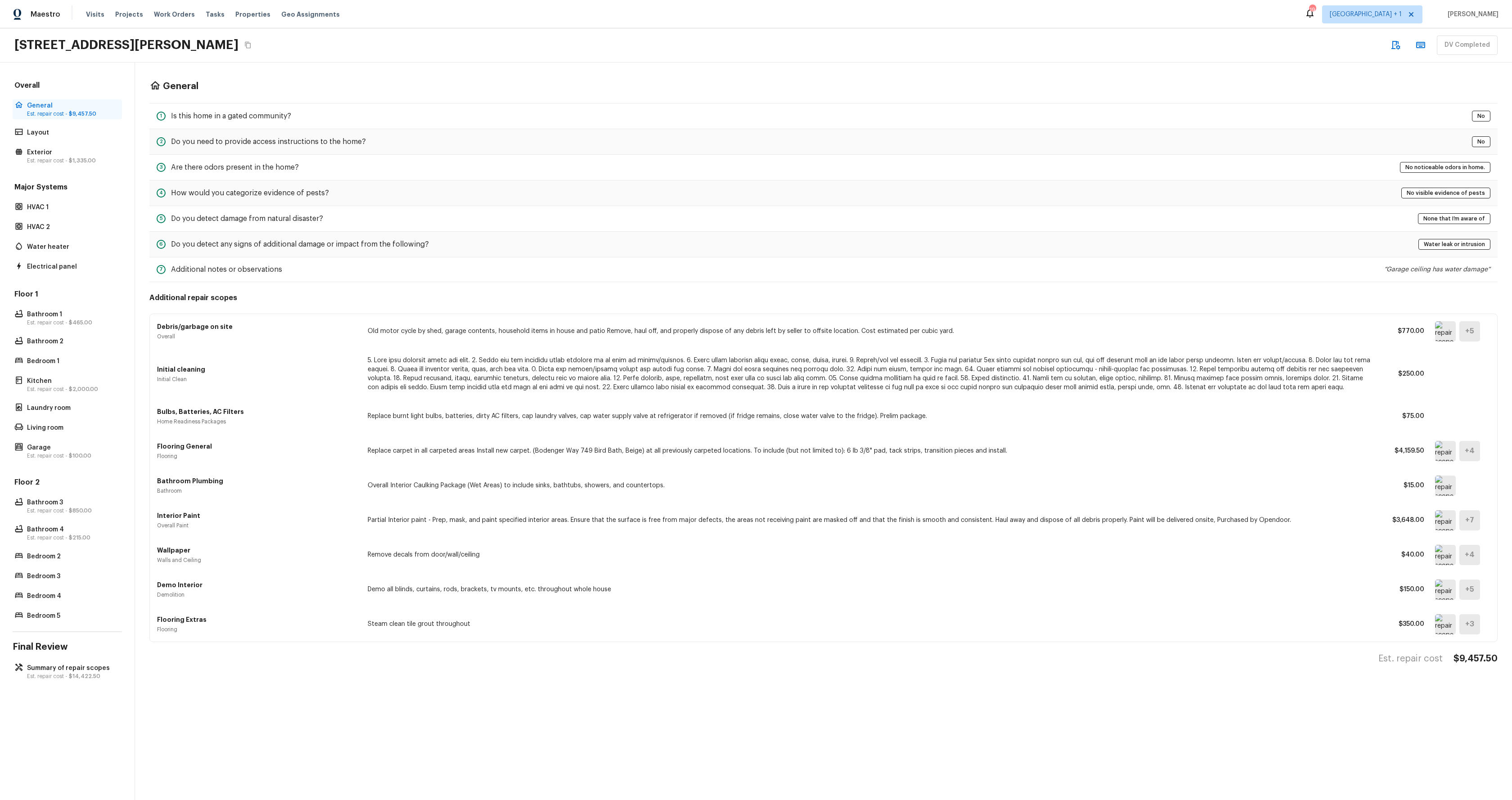
click at [70, 110] on p "Est. repair cost - $9,457.50" at bounding box center [72, 114] width 90 height 7
